Goal: Task Accomplishment & Management: Use online tool/utility

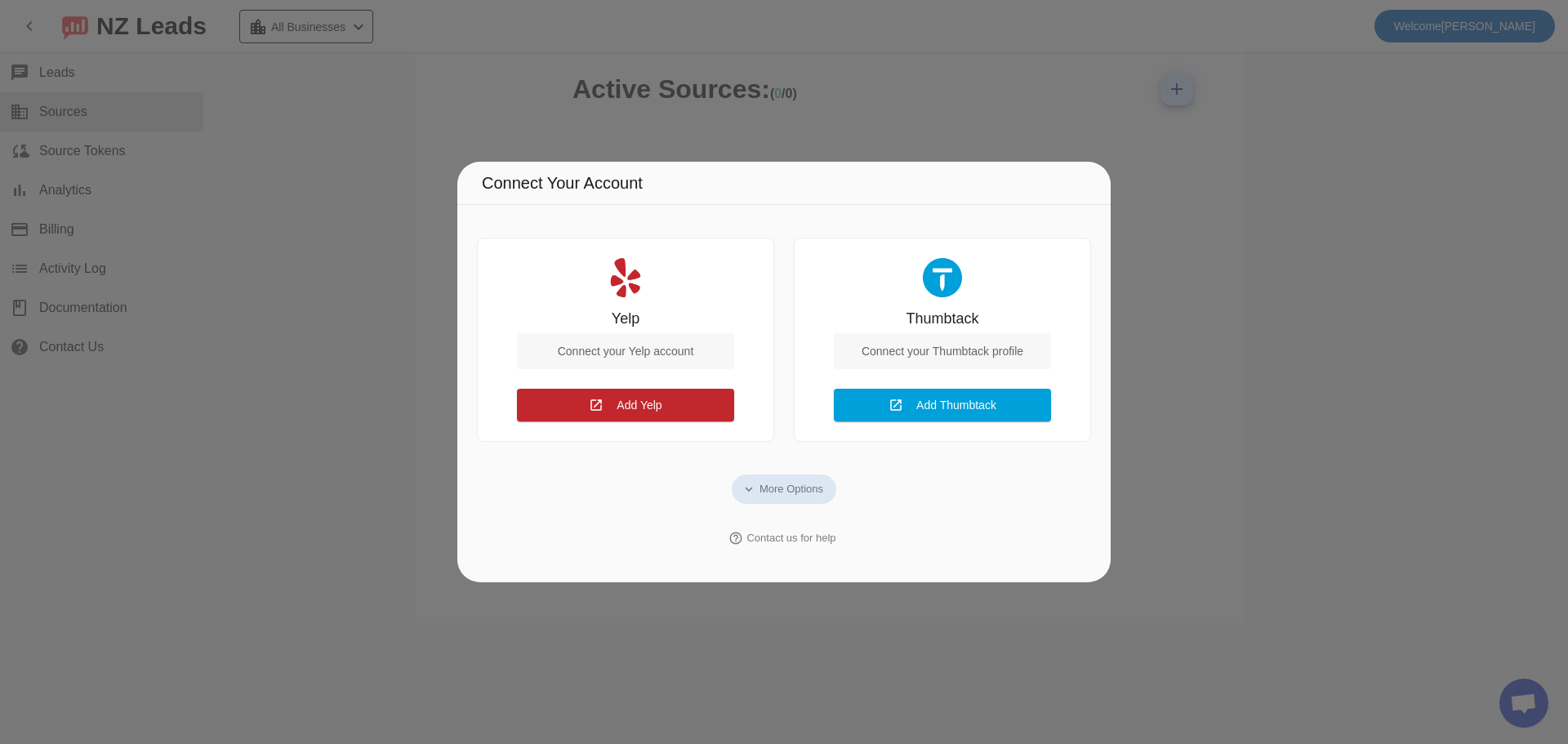
click at [483, 97] on div at bounding box center [784, 372] width 1568 height 744
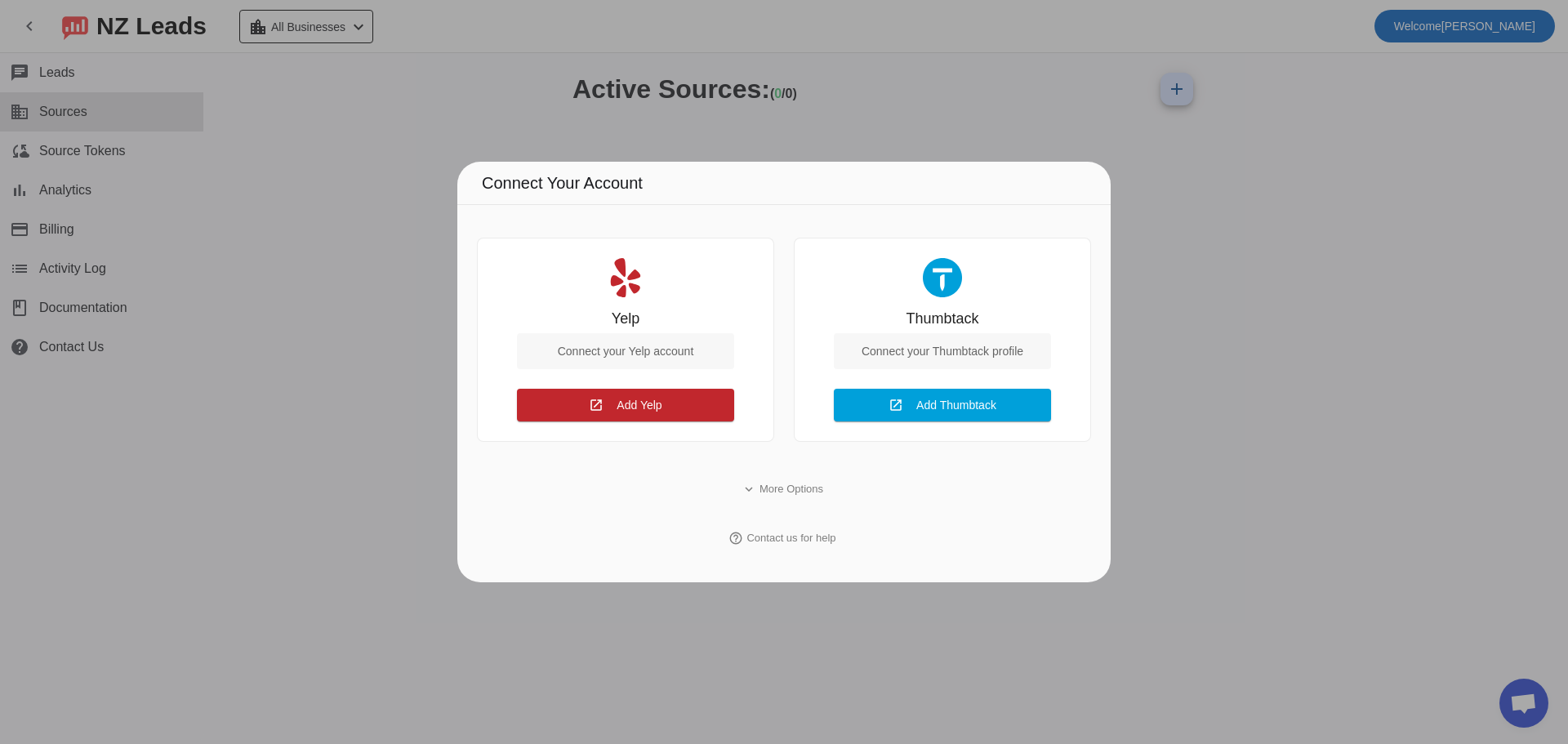
click at [117, 157] on div at bounding box center [784, 372] width 1568 height 744
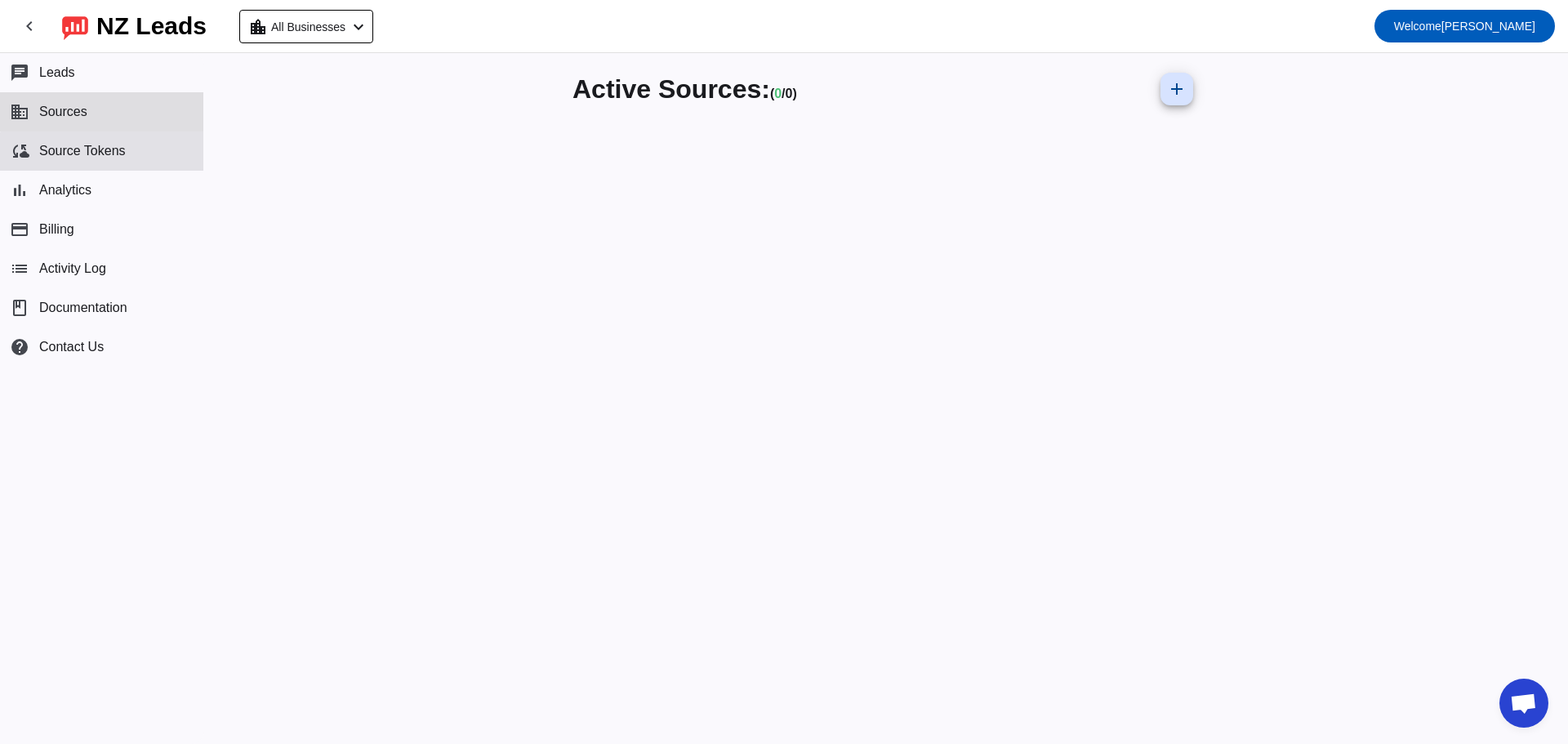
click at [117, 157] on span "Source Tokens" at bounding box center [83, 151] width 87 height 15
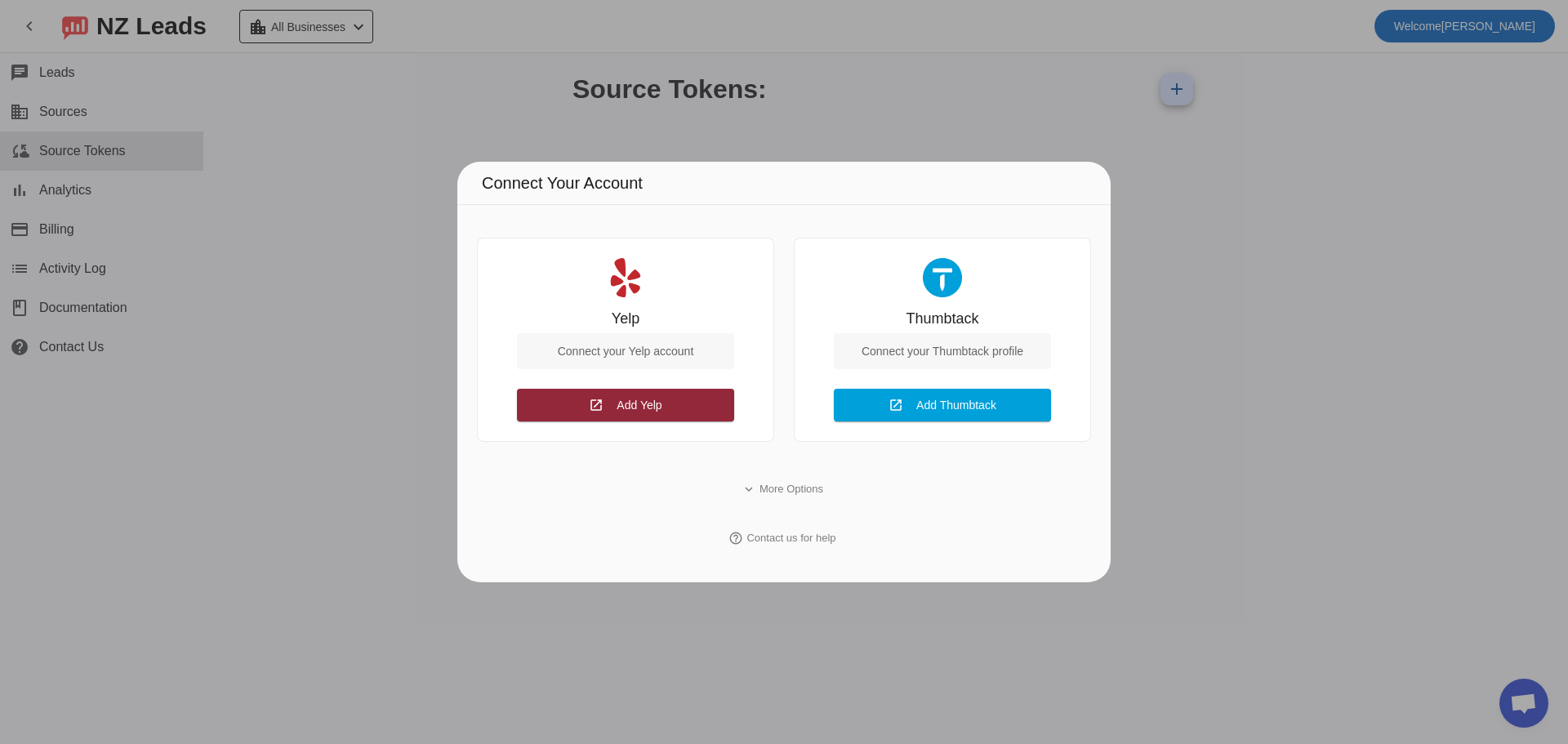
click at [623, 412] on span "Add Yelp Connect" at bounding box center [639, 404] width 45 height 17
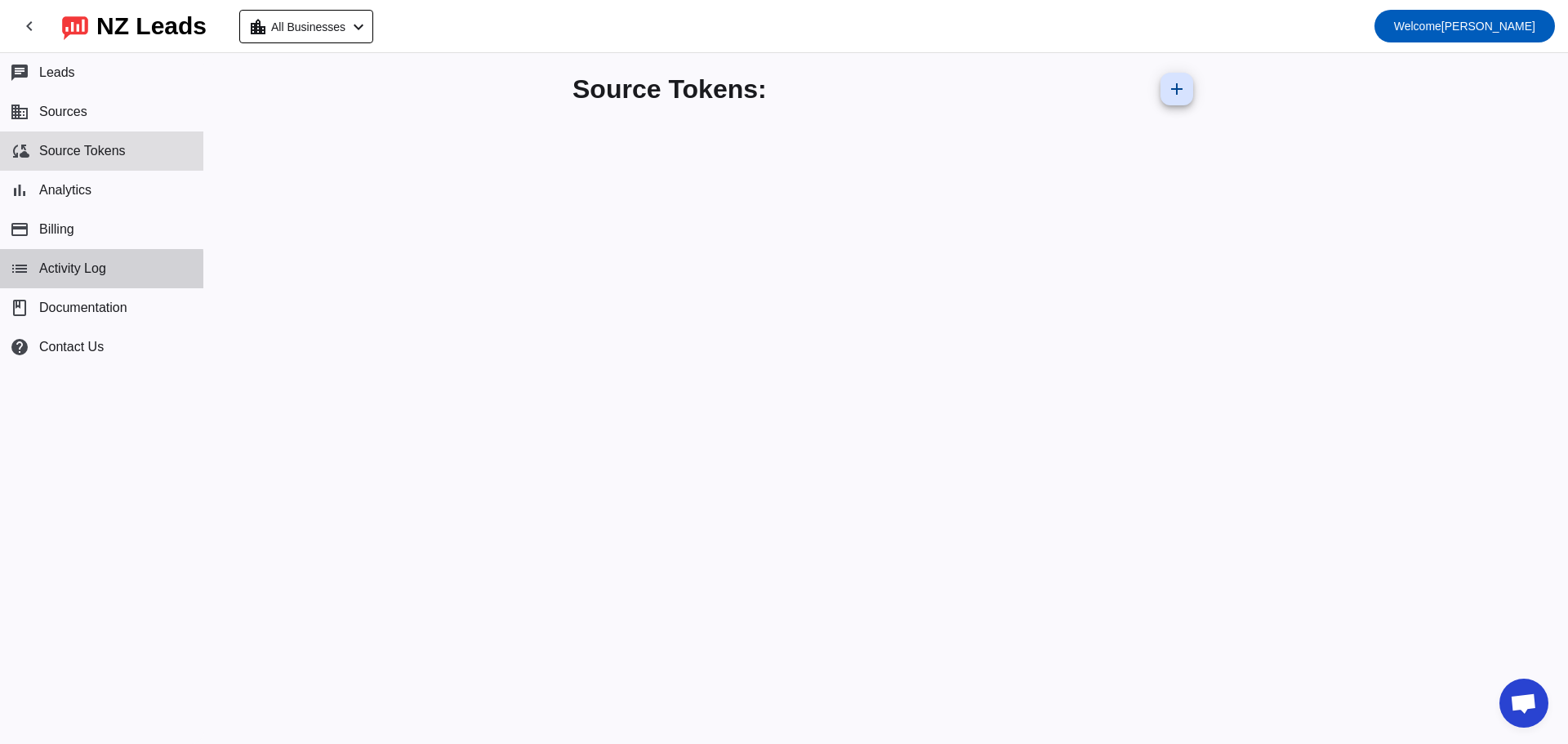
click at [8, 270] on button "list Activity Log" at bounding box center [102, 268] width 203 height 39
